Goal: Feedback & Contribution: Contribute content

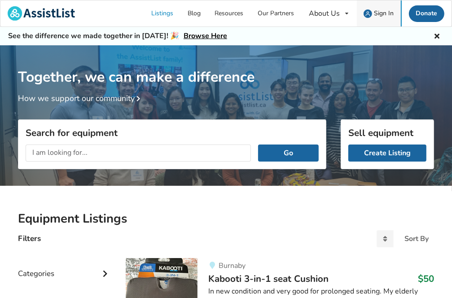
click at [384, 11] on span "Sign In" at bounding box center [384, 13] width 20 height 9
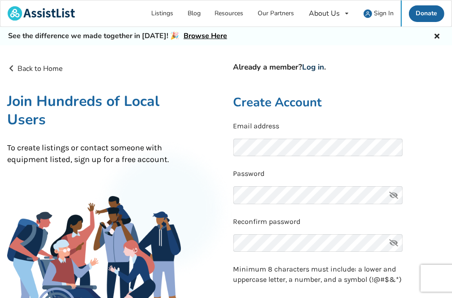
click at [316, 66] on link "Log in" at bounding box center [314, 67] width 22 height 10
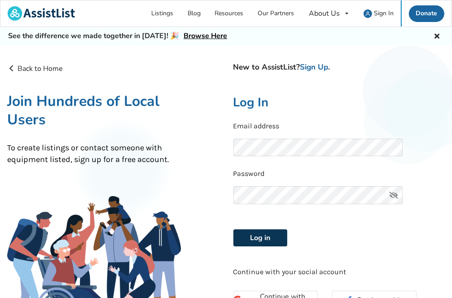
click at [257, 235] on button "Log in" at bounding box center [261, 237] width 54 height 17
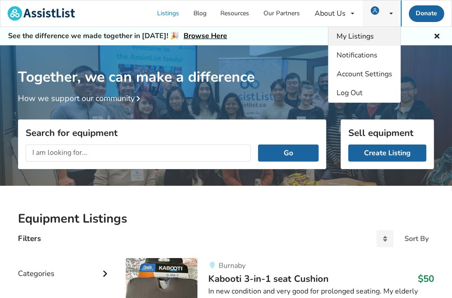
click at [372, 36] on span "My Listings" at bounding box center [355, 36] width 37 height 10
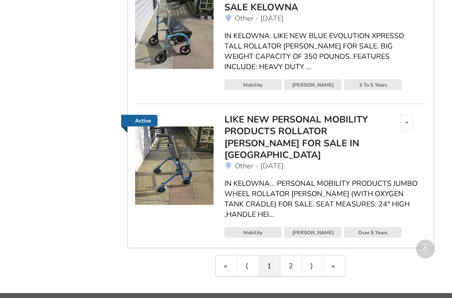
scroll to position [620, 0]
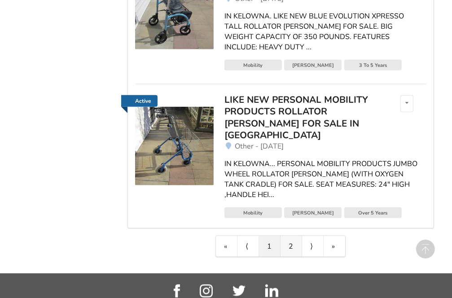
click at [287, 236] on link "2" at bounding box center [292, 246] width 22 height 21
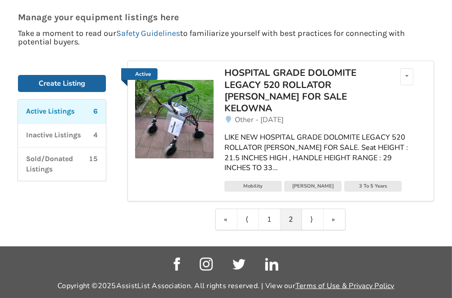
scroll to position [0, 0]
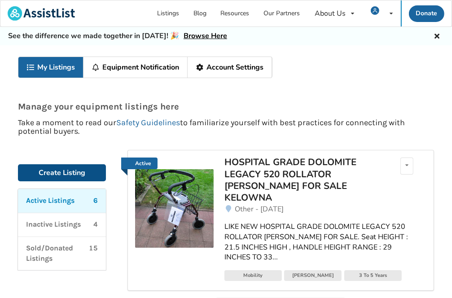
click at [63, 171] on link "Create Listing" at bounding box center [62, 172] width 88 height 17
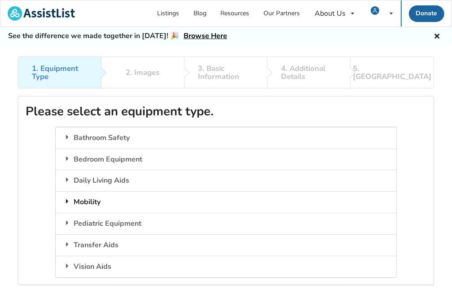
click at [98, 202] on div "Mobility" at bounding box center [226, 202] width 341 height 22
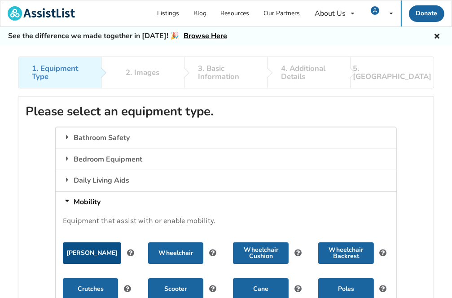
click at [95, 253] on button "[PERSON_NAME]" at bounding box center [92, 254] width 58 height 22
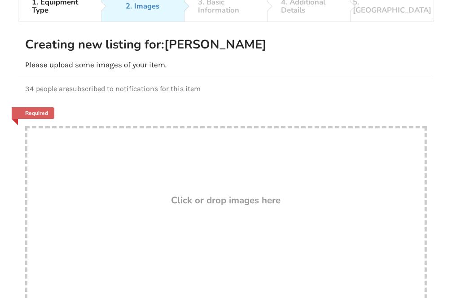
scroll to position [90, 0]
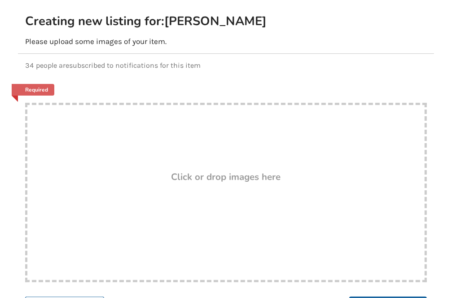
click at [179, 178] on h3 "Click or drop images here" at bounding box center [227, 177] width 110 height 12
type input "C:\fakepath\IMG_0918.JPG"
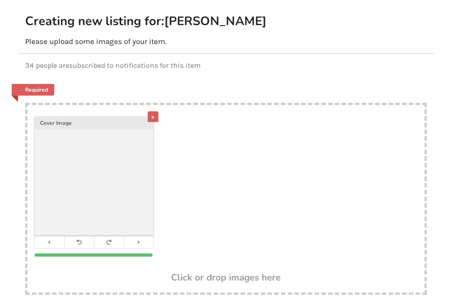
click at [233, 214] on div "x Cover Image" at bounding box center [225, 189] width 397 height 168
type input "C:\fakepath\IMG_0919.JPG"
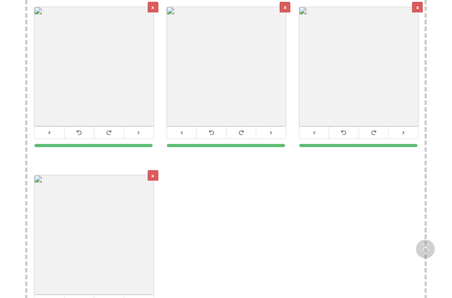
scroll to position [494, 0]
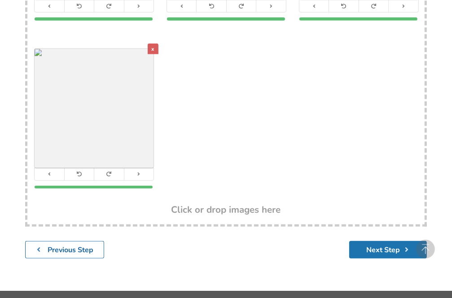
click at [388, 250] on button "Next Step" at bounding box center [388, 250] width 78 height 18
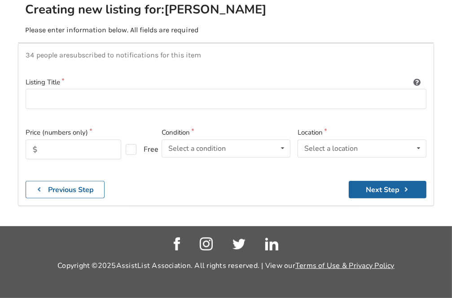
scroll to position [101, 0]
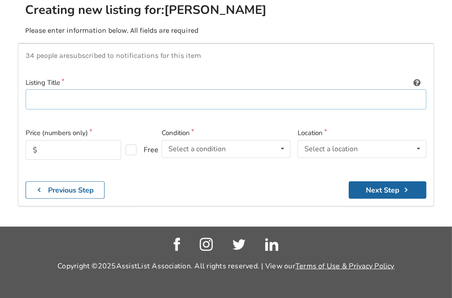
click at [31, 96] on input at bounding box center [226, 99] width 401 height 20
click at [32, 99] on input "KELOWNA" at bounding box center [226, 99] width 401 height 20
click at [75, 97] on input "IN KELOWNA" at bounding box center [226, 99] width 401 height 20
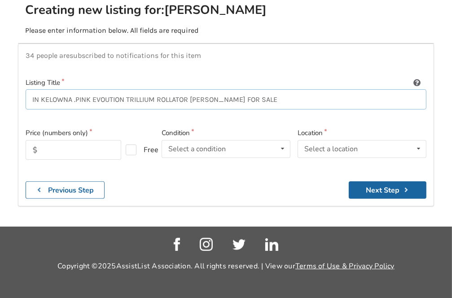
click at [126, 98] on input "IN KELOWNA .PINK EVOUTION TRILLIUM ROLLATOR [PERSON_NAME] FOR SALE" at bounding box center [226, 99] width 401 height 20
click at [126, 97] on input "IN KELOWNA .PINK EVOUTION( TRILLIUM ROLLATOR [PERSON_NAME] FOR SALE" at bounding box center [226, 99] width 401 height 20
click at [131, 98] on input "IN KELOWNA .PINK EVOUTION ( TRILLIUM ROLLATOR [PERSON_NAME] FOR SALE" at bounding box center [226, 99] width 401 height 20
type input "IN KELOWNA .PINK EVOUTION (REGULAR) TRILLIUM ROLLATOR [PERSON_NAME] FOR SALE"
click at [45, 151] on input "text" at bounding box center [74, 150] width 96 height 20
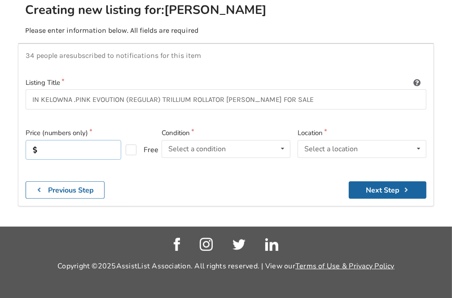
type input "265"
click at [281, 147] on icon at bounding box center [282, 149] width 13 height 17
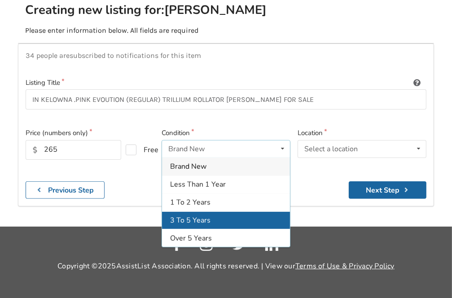
click at [185, 218] on span "3 To 5 Years" at bounding box center [190, 221] width 40 height 10
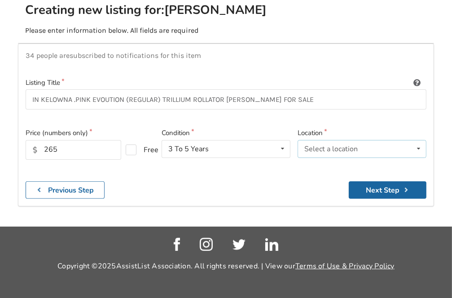
click at [419, 148] on icon at bounding box center [418, 149] width 13 height 17
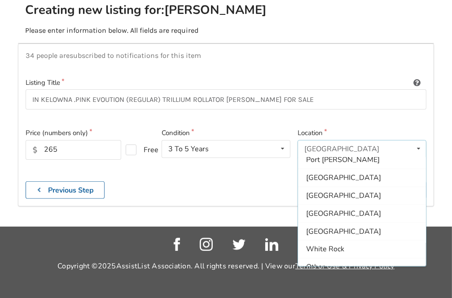
scroll to position [265, 0]
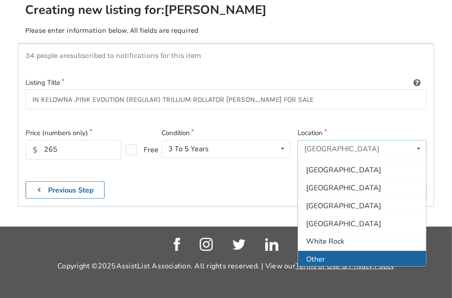
click at [317, 255] on span "Other" at bounding box center [315, 260] width 19 height 10
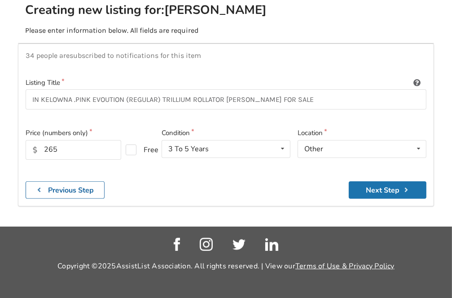
click at [372, 190] on button "Next Step" at bounding box center [388, 190] width 78 height 18
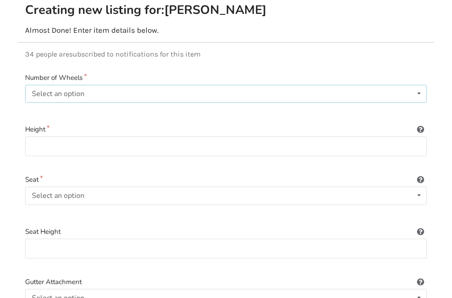
click at [419, 92] on icon at bounding box center [419, 93] width 13 height 17
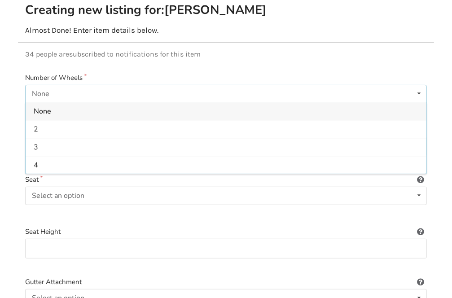
click at [59, 162] on div "4" at bounding box center [226, 165] width 401 height 18
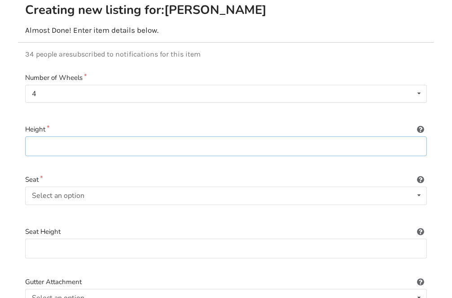
click at [33, 142] on input at bounding box center [226, 147] width 402 height 20
type input "HANDLE HEIGHT RANGES FROM 31.5" To 34.5" High"
click at [82, 193] on div "Select an option" at bounding box center [58, 195] width 53 height 7
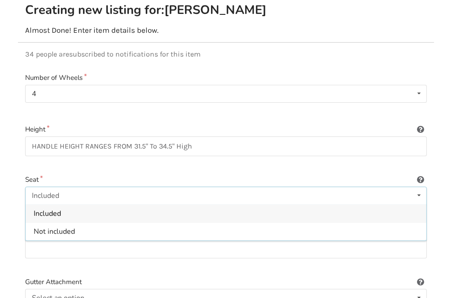
click at [55, 214] on span "Included" at bounding box center [47, 214] width 27 height 10
click at [33, 245] on input at bounding box center [226, 249] width 402 height 20
type input "21.5" High"
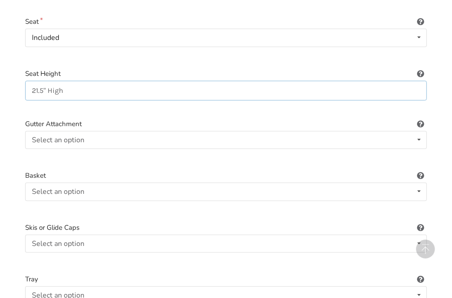
scroll to position [281, 0]
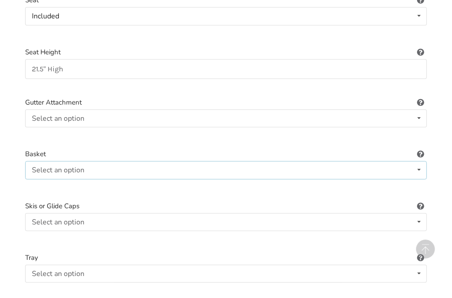
click at [417, 167] on icon at bounding box center [419, 170] width 13 height 17
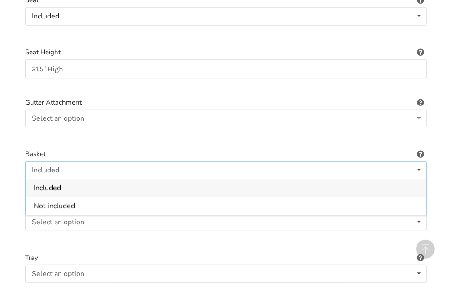
click at [39, 185] on span "Included" at bounding box center [47, 188] width 27 height 10
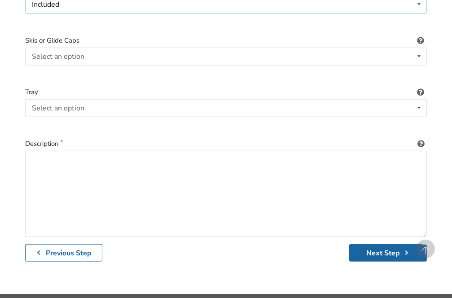
scroll to position [460, 0]
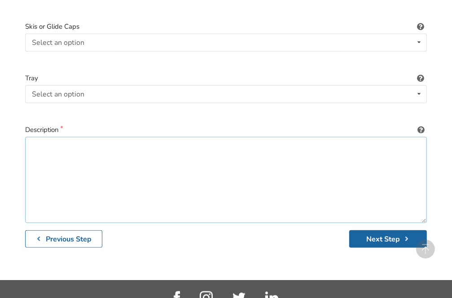
click at [41, 143] on textarea at bounding box center [226, 180] width 402 height 86
paste textarea "KELOWNA. SERVICED AND SANITIZED PINK EVOLUTION TRILLIUM (REGULAR) ROLLATOR [PER…"
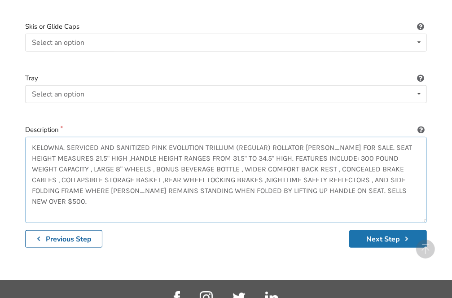
type textarea "KELOWNA. SERVICED AND SANITIZED PINK EVOLUTION TRILLIUM (REGULAR) ROLLATOR [PER…"
click at [370, 238] on button "Next Step" at bounding box center [388, 239] width 78 height 18
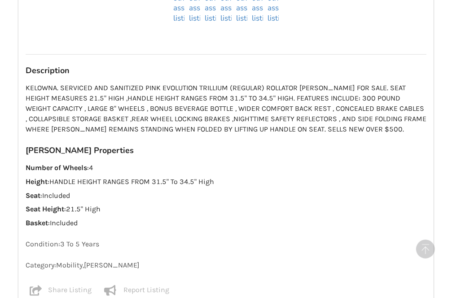
scroll to position [676, 0]
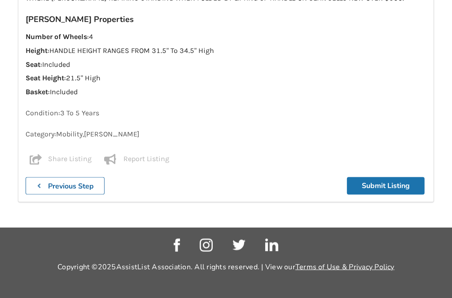
click at [388, 185] on button "Submit Listing" at bounding box center [386, 186] width 78 height 18
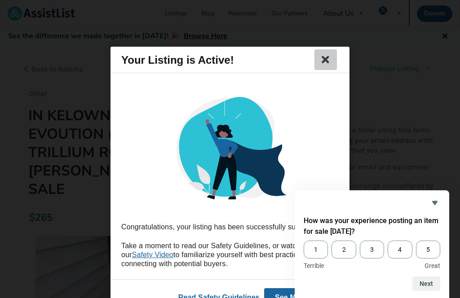
click at [326, 55] on icon at bounding box center [325, 59] width 13 height 11
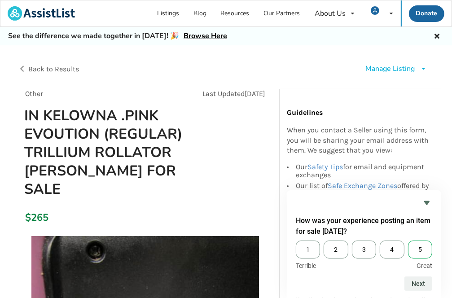
click at [417, 248] on span "5" at bounding box center [420, 250] width 24 height 18
click at [408, 241] on input "5" at bounding box center [408, 241] width 0 height 0
click at [423, 282] on button "Next" at bounding box center [419, 284] width 28 height 14
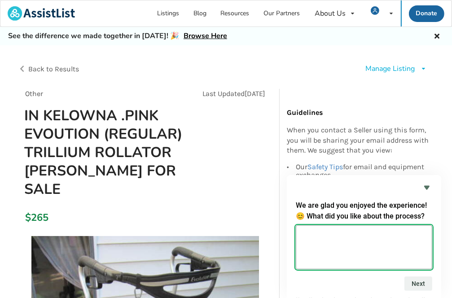
click at [313, 234] on textarea at bounding box center [364, 247] width 137 height 44
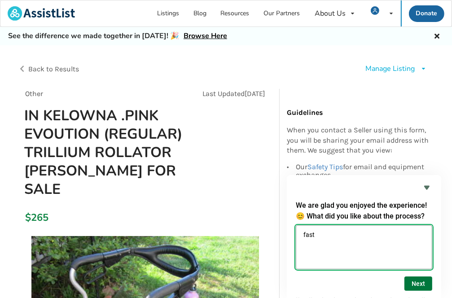
type textarea "fast"
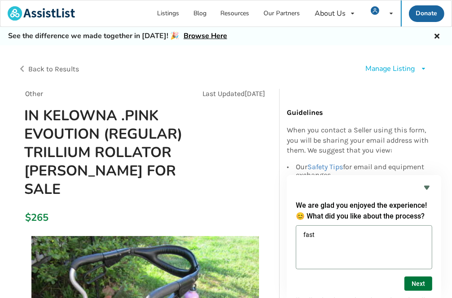
click at [420, 284] on button "Next" at bounding box center [419, 284] width 28 height 14
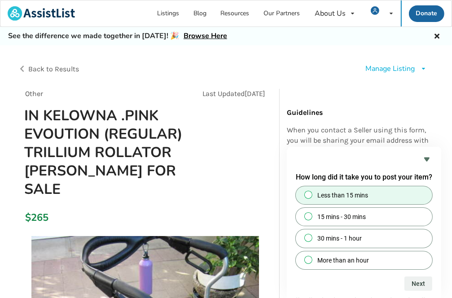
click at [306, 195] on input "Less than 15 mins" at bounding box center [309, 195] width 6 height 6
radio input "true"
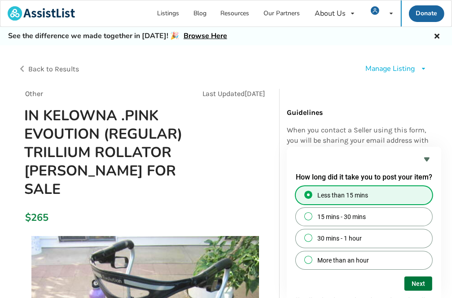
click at [423, 284] on button "Next" at bounding box center [419, 284] width 28 height 14
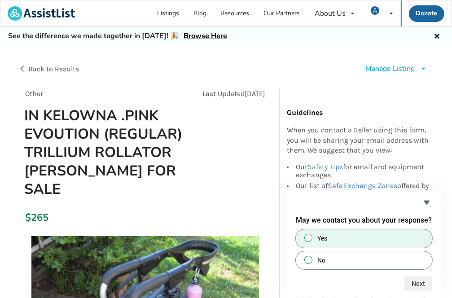
click at [311, 235] on input "Yes" at bounding box center [309, 238] width 6 height 6
radio input "true"
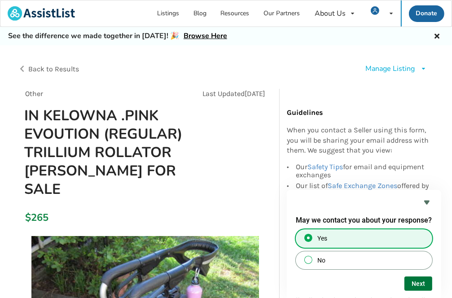
click at [422, 282] on button "Next" at bounding box center [419, 284] width 28 height 14
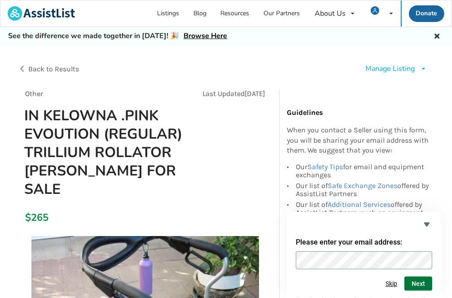
click at [421, 282] on button "Next" at bounding box center [419, 284] width 28 height 14
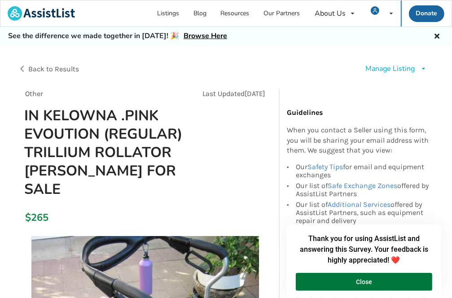
click at [361, 281] on button "Close" at bounding box center [364, 282] width 137 height 18
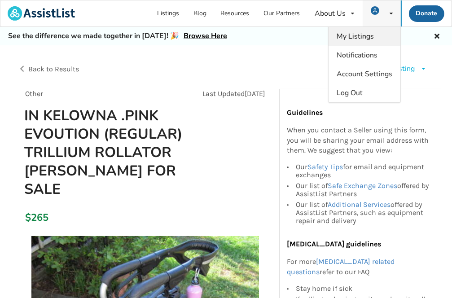
click at [354, 37] on span "My Listings" at bounding box center [355, 36] width 37 height 10
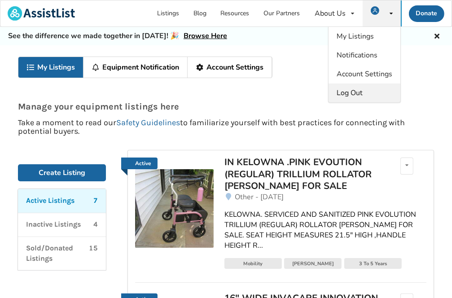
click at [358, 91] on span "Log Out" at bounding box center [350, 93] width 26 height 10
